Goal: Transaction & Acquisition: Obtain resource

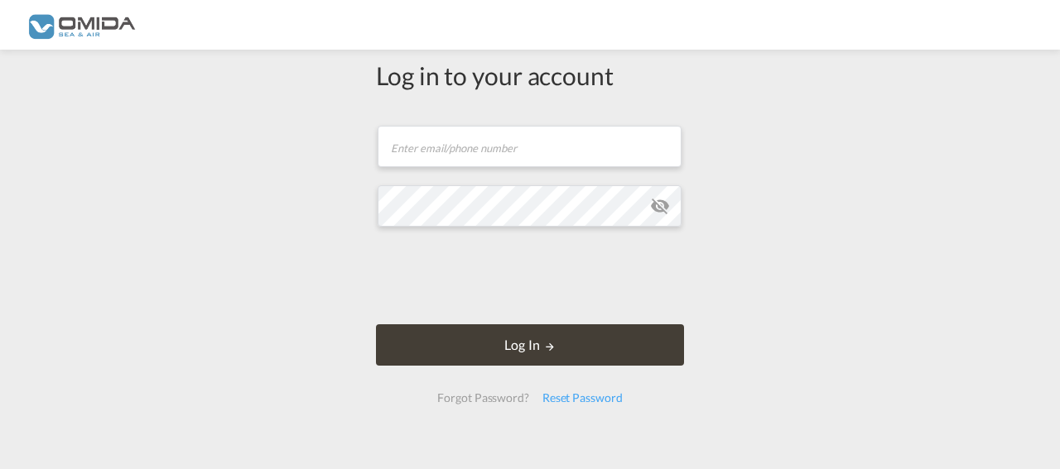
type input "[PERSON_NAME][EMAIL_ADDRESS][DOMAIN_NAME]"
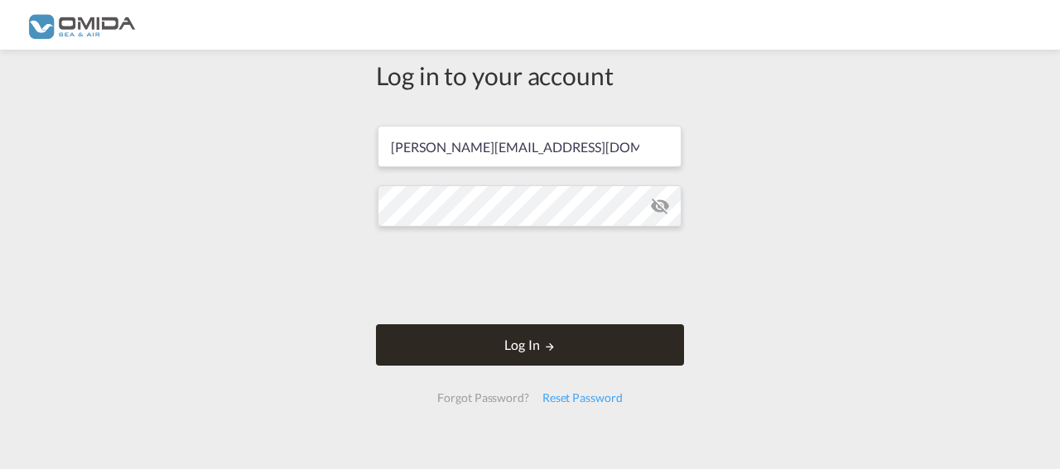
click at [481, 352] on button "Log In" at bounding box center [530, 345] width 308 height 41
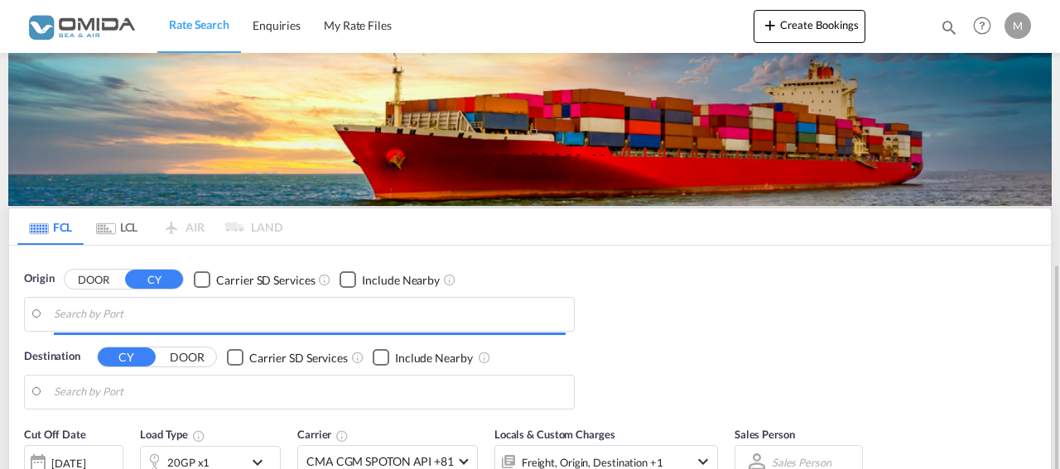
scroll to position [169, 0]
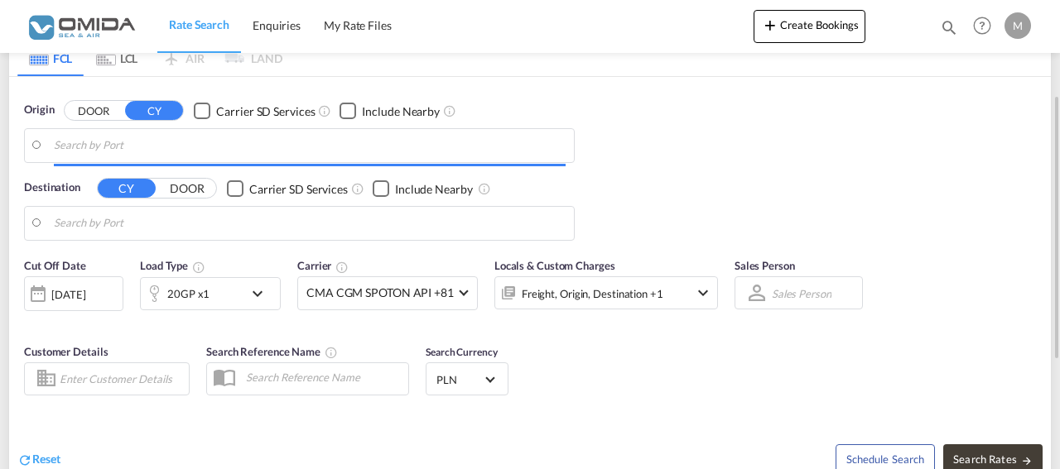
type input "Gdansk, PLGDN"
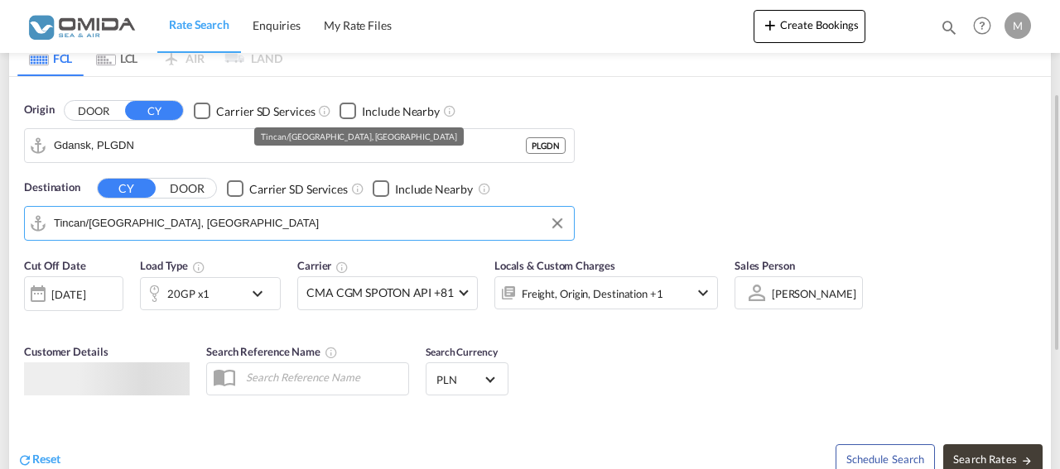
click at [168, 218] on input "Tincan/[GEOGRAPHIC_DATA], [GEOGRAPHIC_DATA]" at bounding box center [310, 223] width 512 height 25
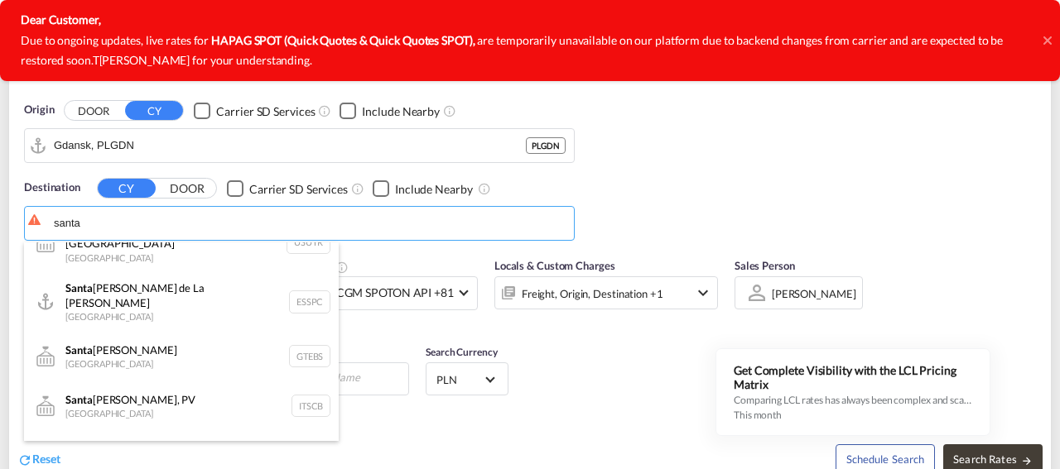
scroll to position [0, 0]
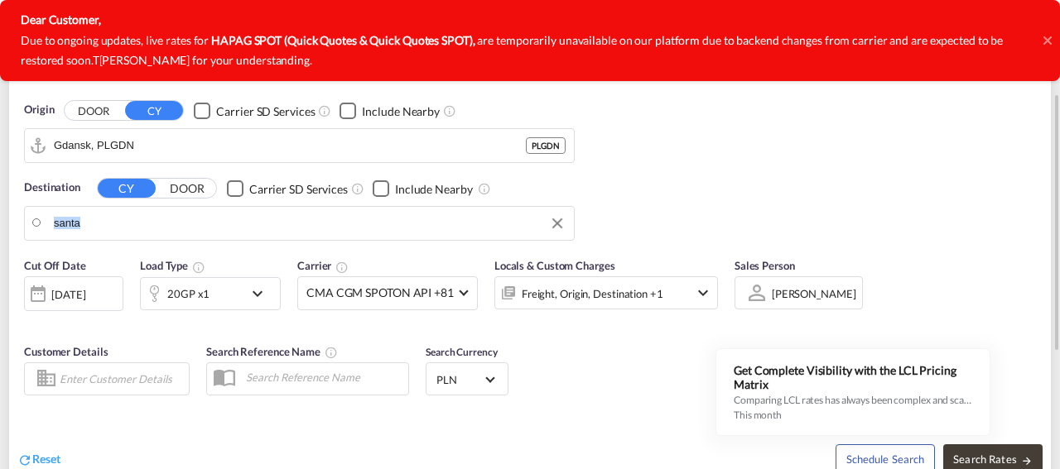
drag, startPoint x: 51, startPoint y: 216, endPoint x: 41, endPoint y: 217, distance: 10.8
click at [89, 224] on input "santa" at bounding box center [310, 223] width 512 height 25
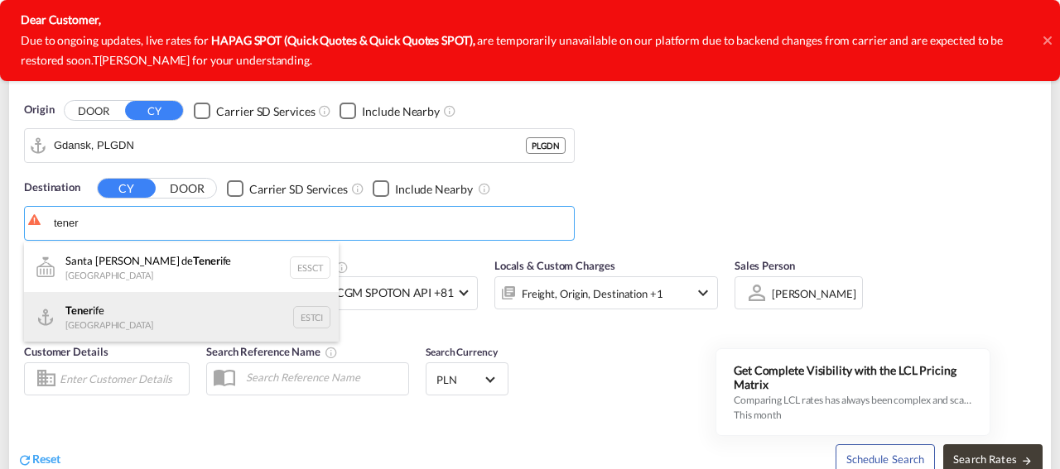
click at [117, 312] on div "Tener ife [GEOGRAPHIC_DATA] ESTCI" at bounding box center [181, 317] width 315 height 50
type input "[GEOGRAPHIC_DATA], ESTCI"
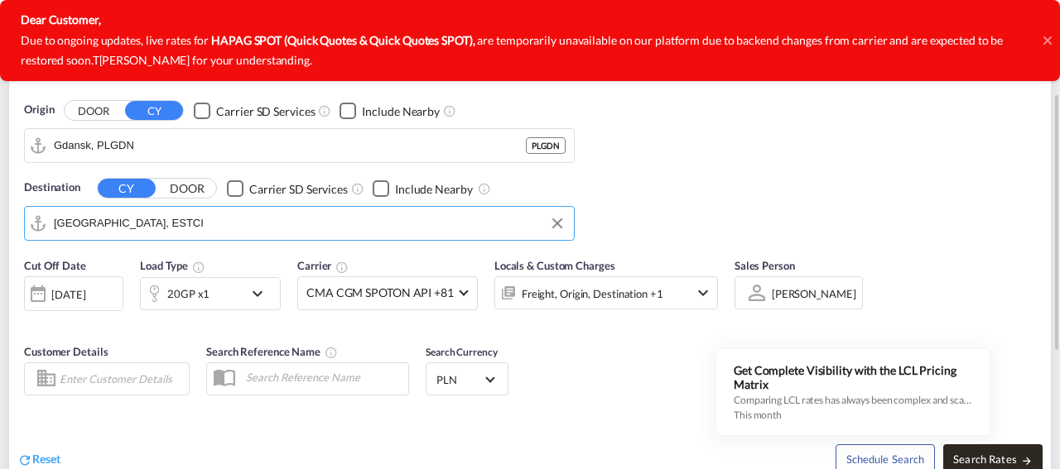
click at [999, 455] on span "Search Rates" at bounding box center [992, 459] width 79 height 13
type input "PLGDN to ESTCI / [DATE]"
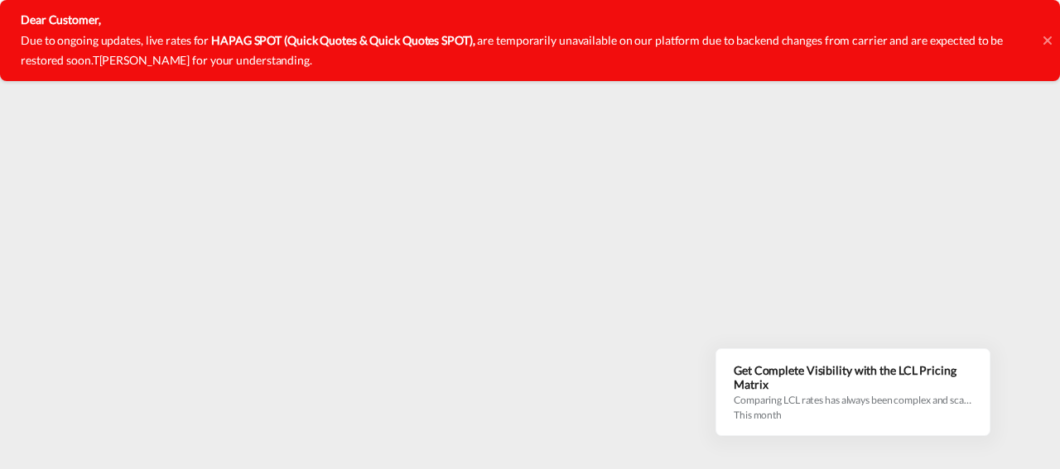
click at [1047, 40] on icon at bounding box center [1046, 40] width 8 height 8
